Goal: Check status

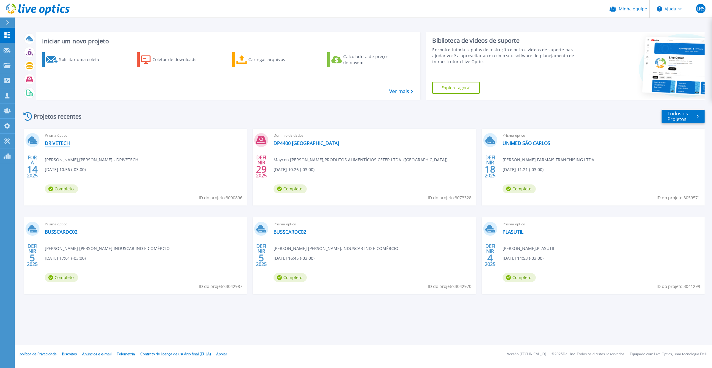
click at [60, 143] on font "DRIVETECH" at bounding box center [57, 143] width 25 height 7
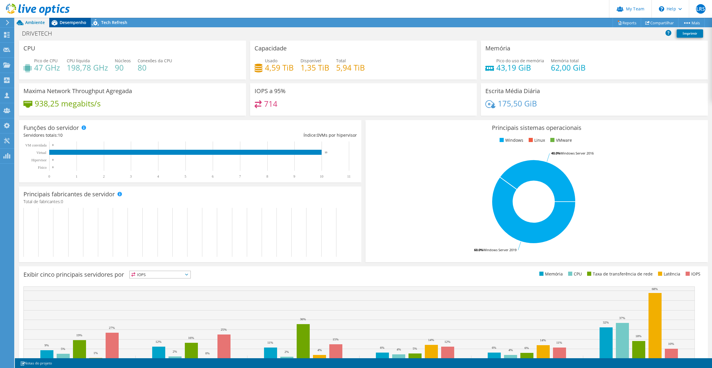
click at [67, 23] on span "Desempenho" at bounding box center [73, 23] width 27 height 6
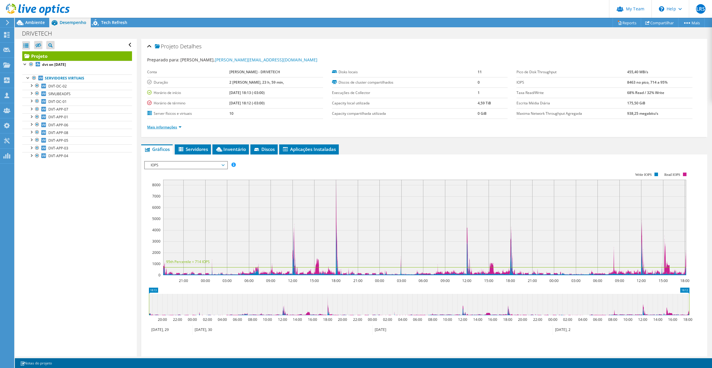
click at [178, 125] on link "Mais informações" at bounding box center [164, 127] width 34 height 5
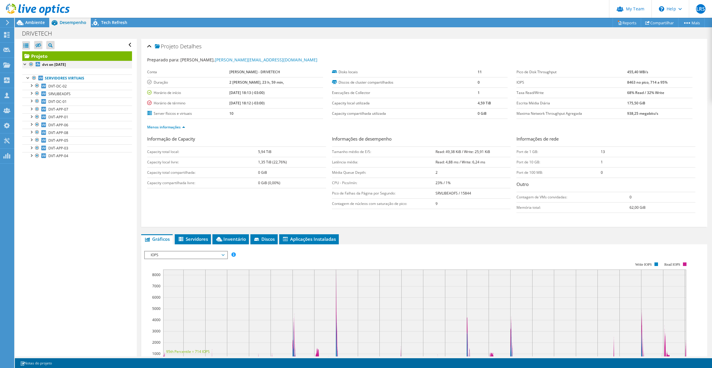
click at [25, 64] on div at bounding box center [25, 64] width 6 height 6
click at [63, 88] on span "DVT-DC-02" at bounding box center [57, 86] width 18 height 5
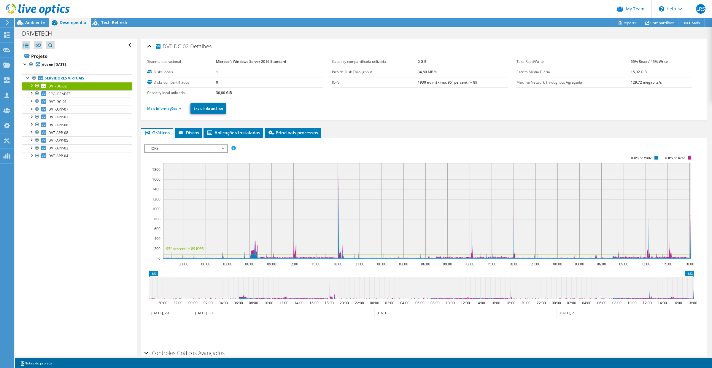
click at [180, 108] on link "Mais informações" at bounding box center [164, 108] width 34 height 5
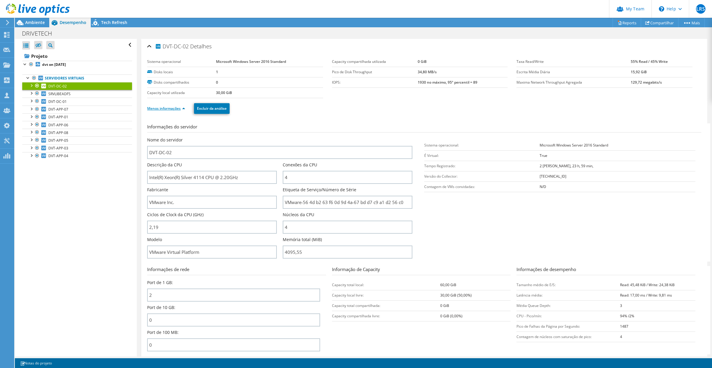
click at [182, 110] on link "Menos informações" at bounding box center [166, 108] width 38 height 5
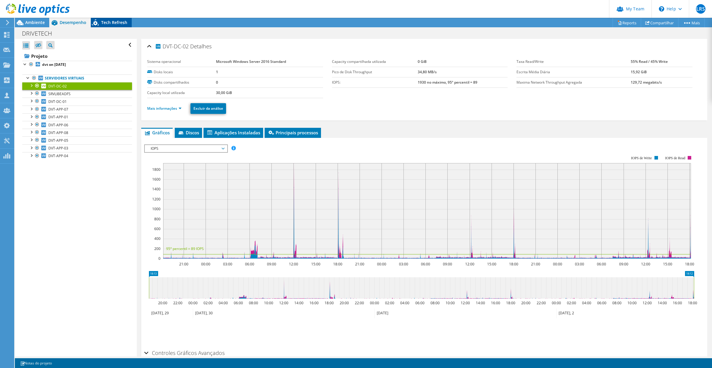
click at [116, 22] on span "Tech Refresh" at bounding box center [114, 23] width 26 height 6
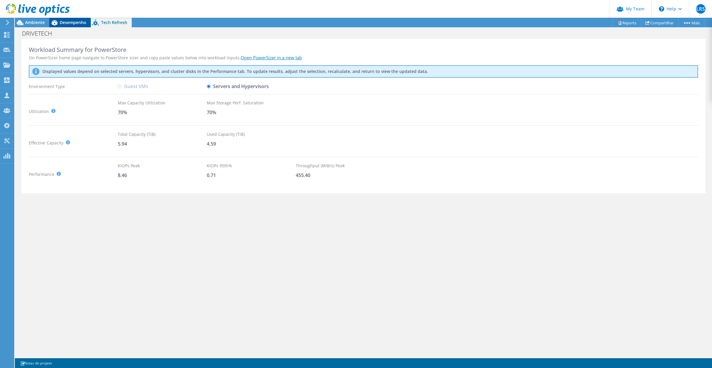
click at [74, 20] on span "Desempenho" at bounding box center [73, 23] width 27 height 6
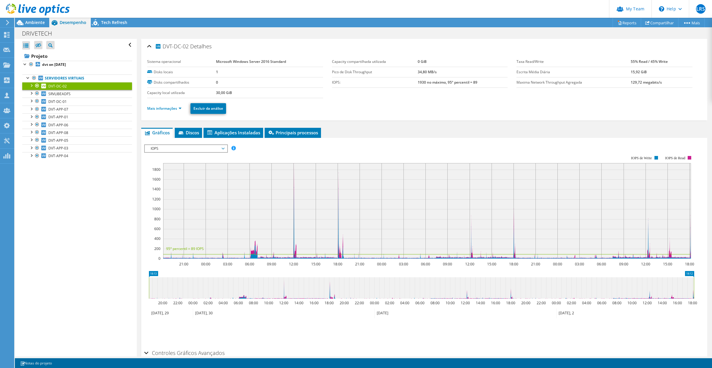
click at [36, 19] on div at bounding box center [35, 10] width 70 height 20
click at [27, 15] on icon at bounding box center [38, 10] width 64 height 12
click at [37, 23] on span "Ambiente" at bounding box center [35, 23] width 20 height 6
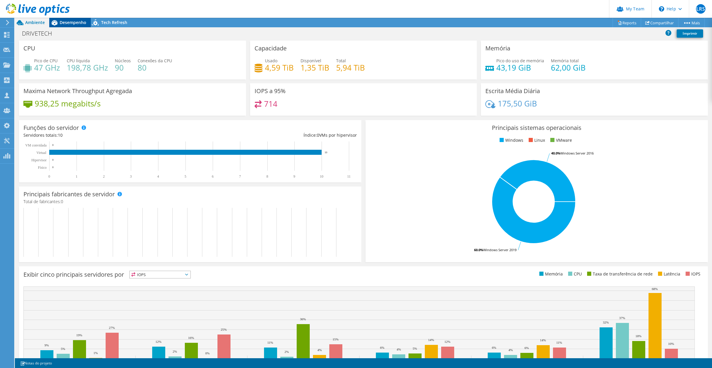
click at [57, 23] on icon at bounding box center [54, 23] width 10 height 10
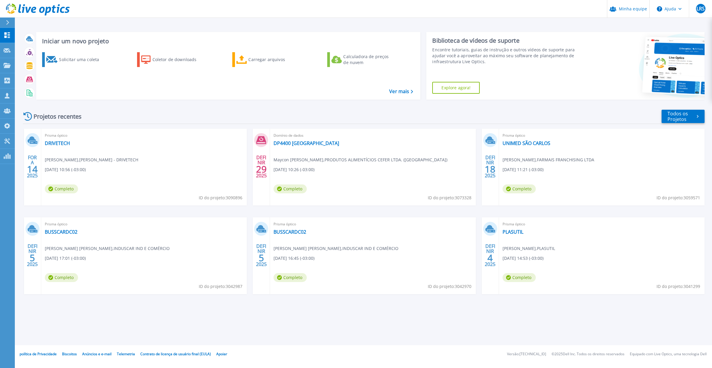
click at [60, 147] on div "Prisma óptico DRIVETECH GUSTAVO MORAES , GUSTAVO - DRIVETECH 14/10/2025, 10:56 …" at bounding box center [144, 167] width 206 height 77
click at [61, 142] on font "DRIVETECH" at bounding box center [57, 143] width 25 height 7
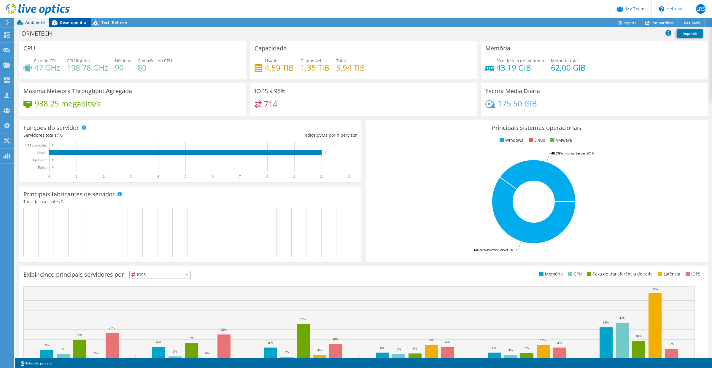
click at [66, 23] on span "Desempenho" at bounding box center [73, 23] width 27 height 6
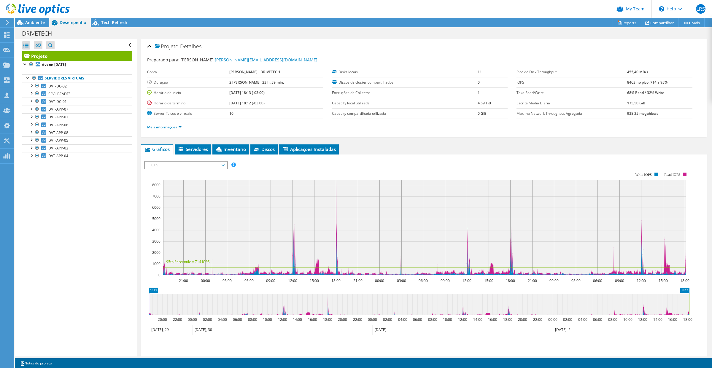
click at [179, 127] on link "Mais informações" at bounding box center [164, 127] width 34 height 5
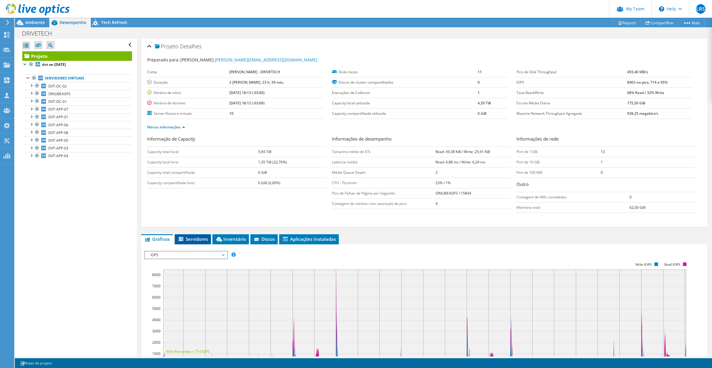
click at [199, 238] on span "Servidores" at bounding box center [193, 239] width 30 height 6
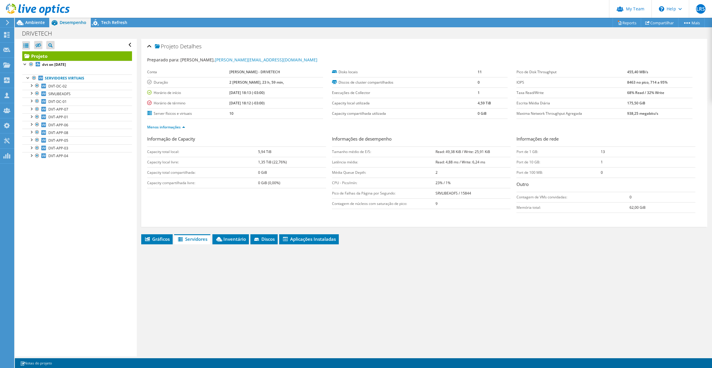
scroll to position [37, 0]
